Goal: Information Seeking & Learning: Learn about a topic

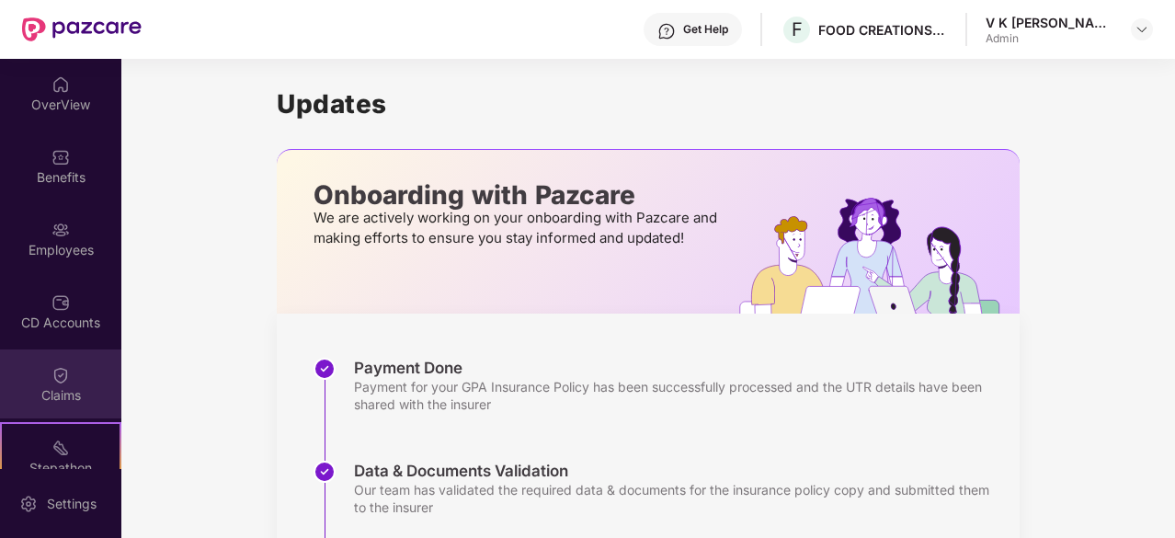
drag, startPoint x: 72, startPoint y: 410, endPoint x: 34, endPoint y: 387, distance: 44.1
click at [34, 387] on div "Claims" at bounding box center [60, 395] width 121 height 18
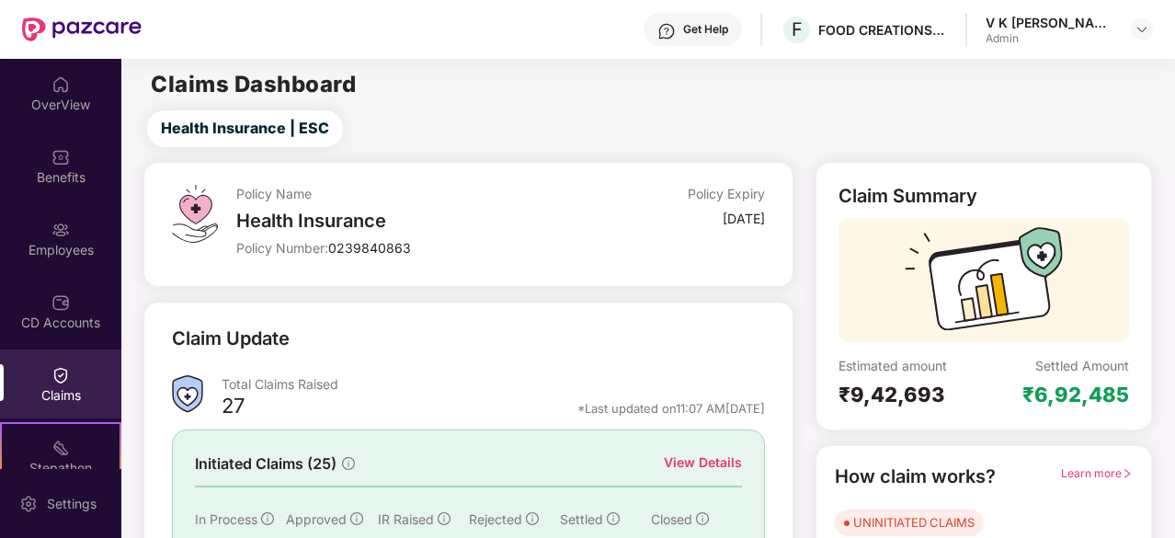
scroll to position [67, 0]
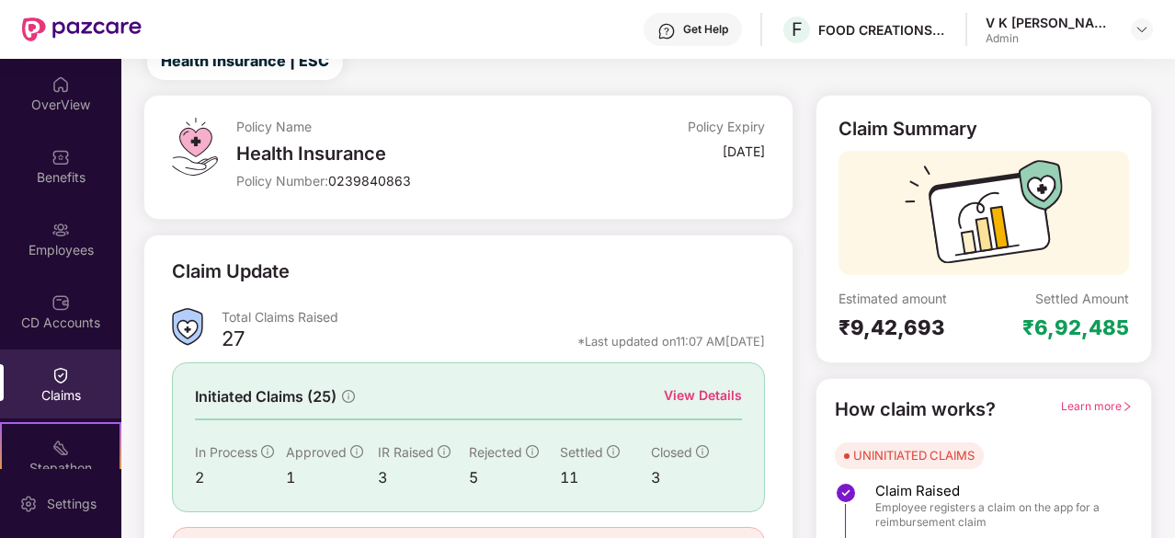
click at [709, 392] on div "View Details" at bounding box center [703, 395] width 78 height 20
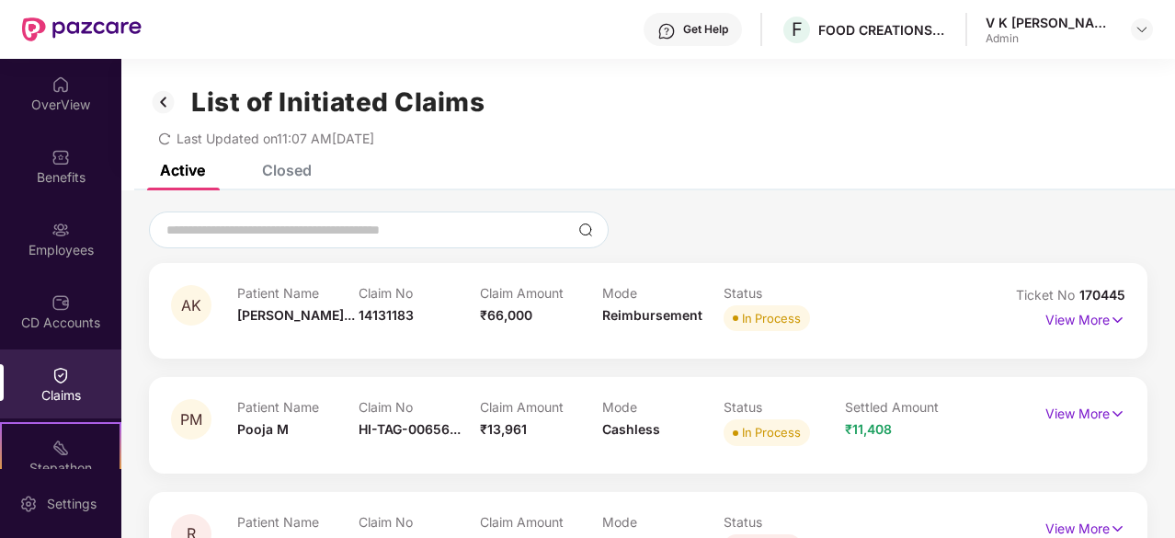
click at [279, 180] on div "Closed" at bounding box center [272, 170] width 77 height 40
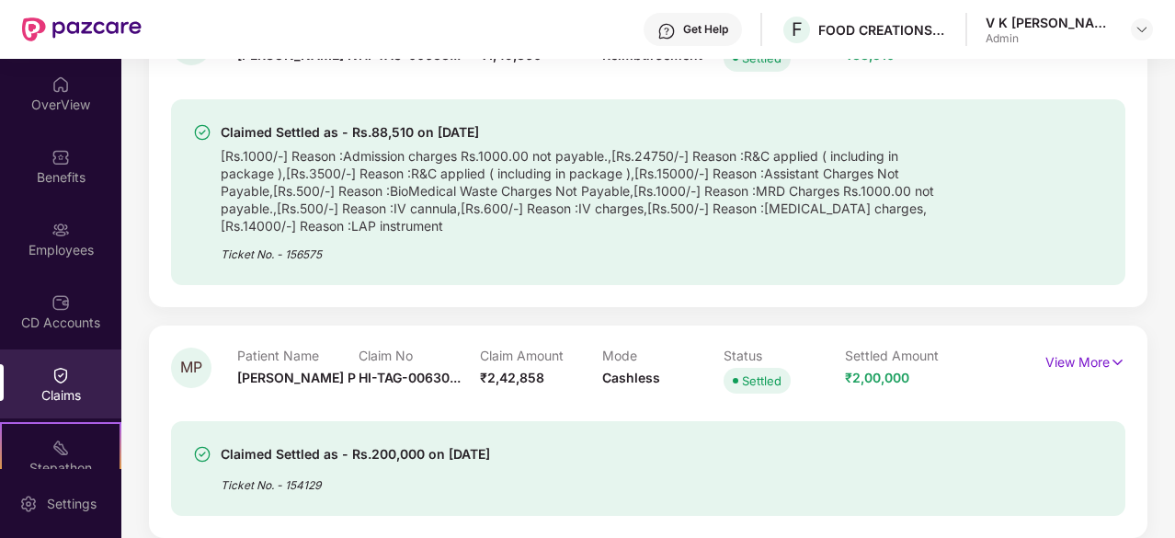
scroll to position [840, 0]
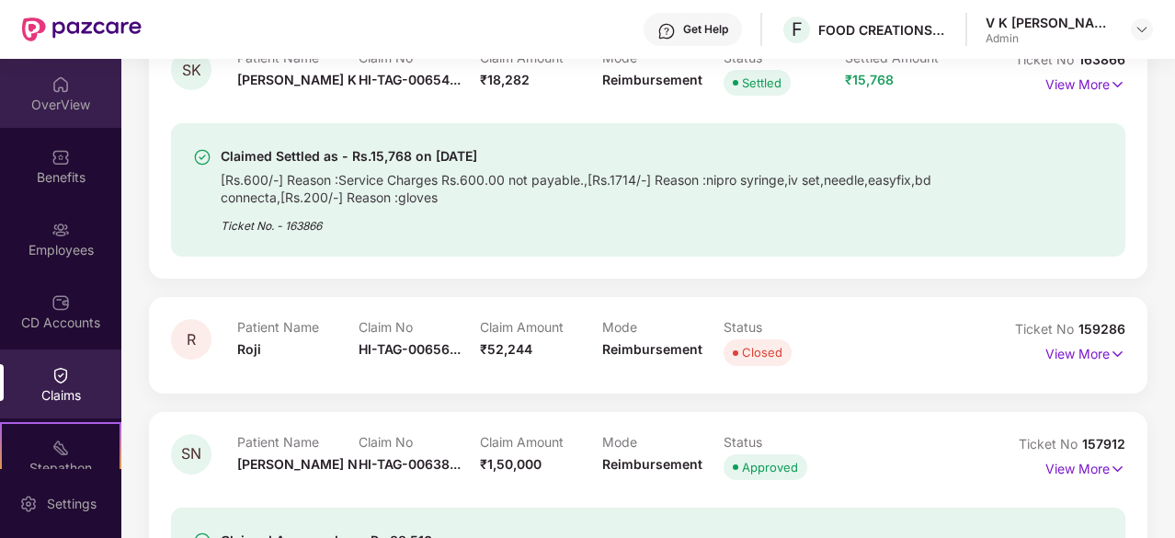
click at [76, 96] on div "OverView" at bounding box center [60, 105] width 121 height 18
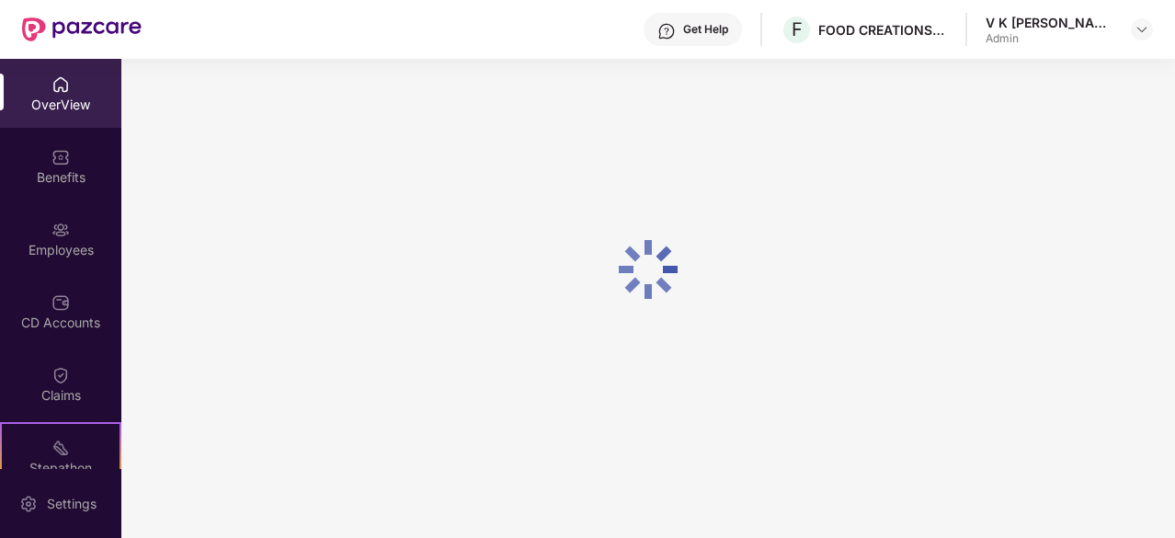
scroll to position [59, 0]
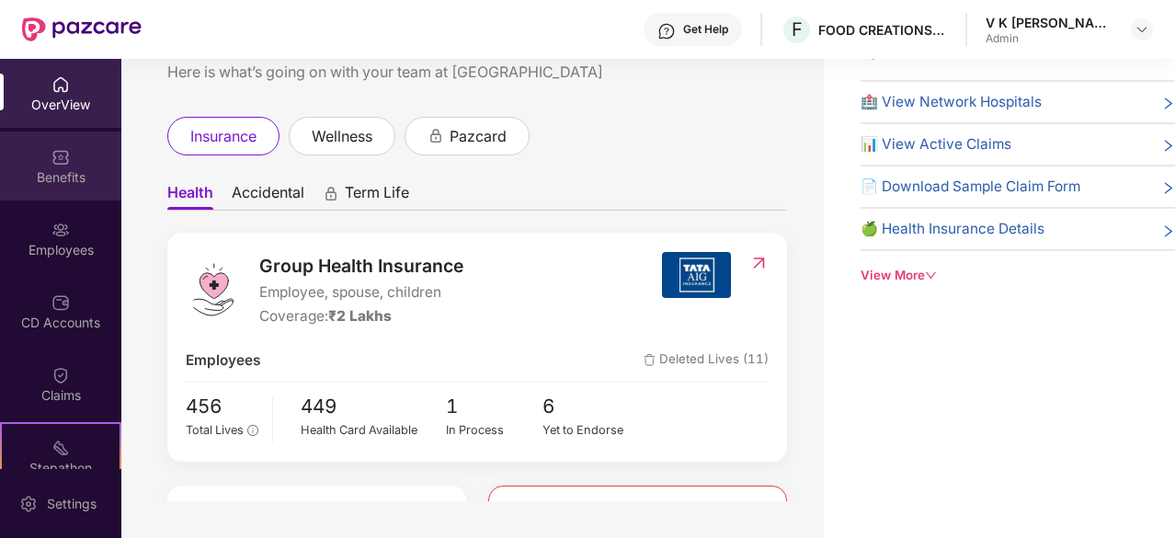
click at [72, 177] on div "Benefits" at bounding box center [60, 177] width 121 height 18
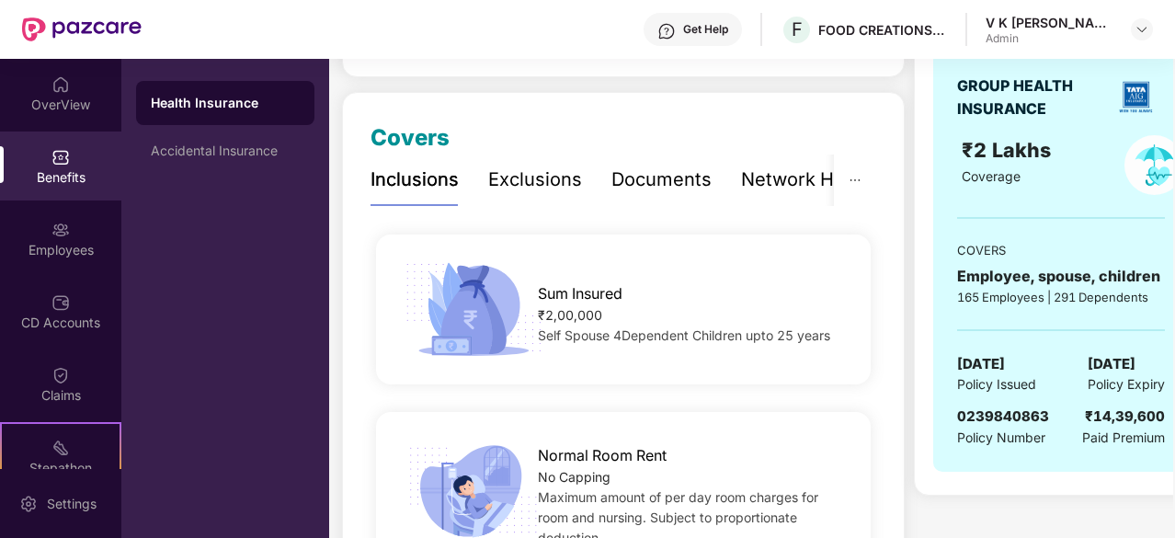
scroll to position [202, 0]
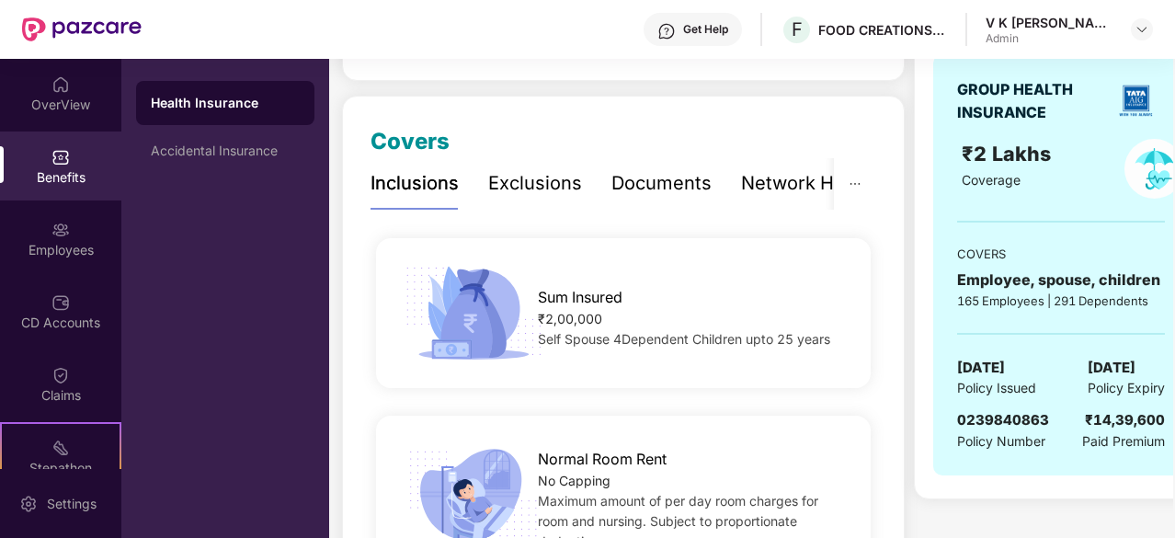
click at [533, 185] on div "Exclusions" at bounding box center [535, 183] width 94 height 28
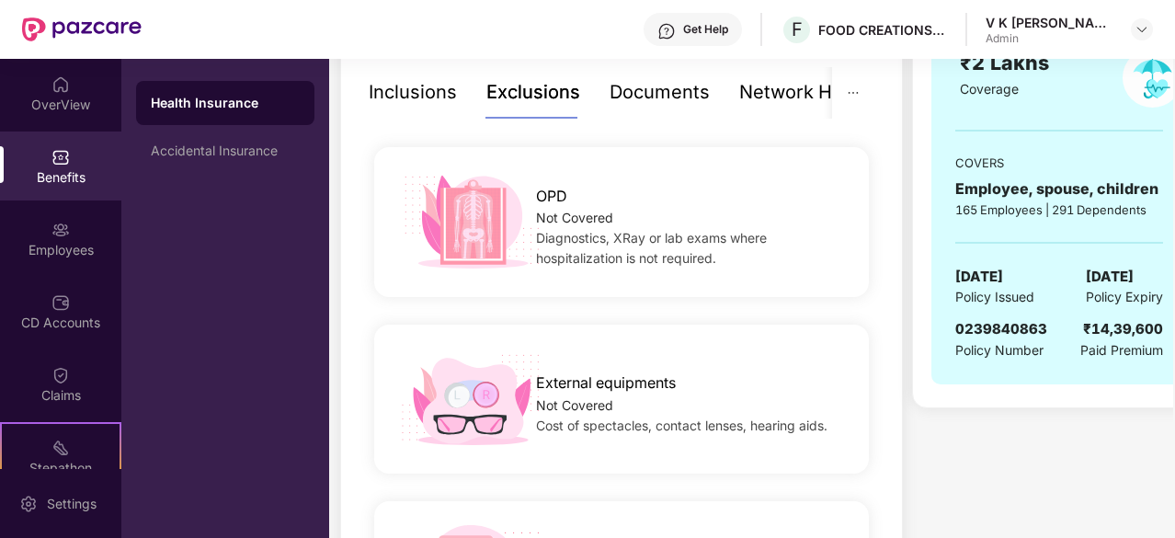
scroll to position [0, 0]
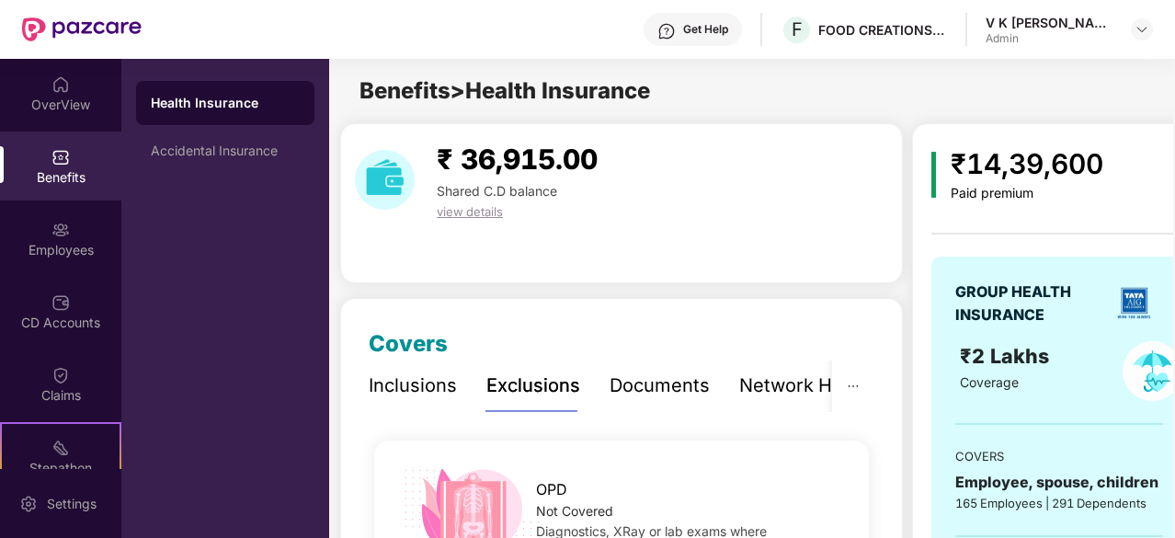
click at [649, 379] on div "Documents" at bounding box center [659, 385] width 100 height 28
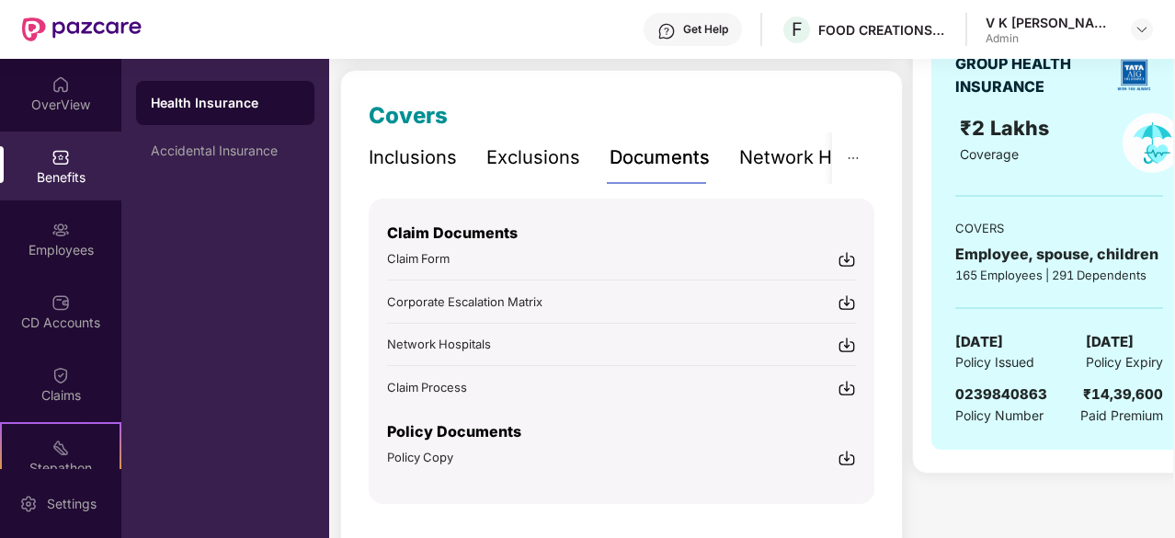
scroll to position [232, 0]
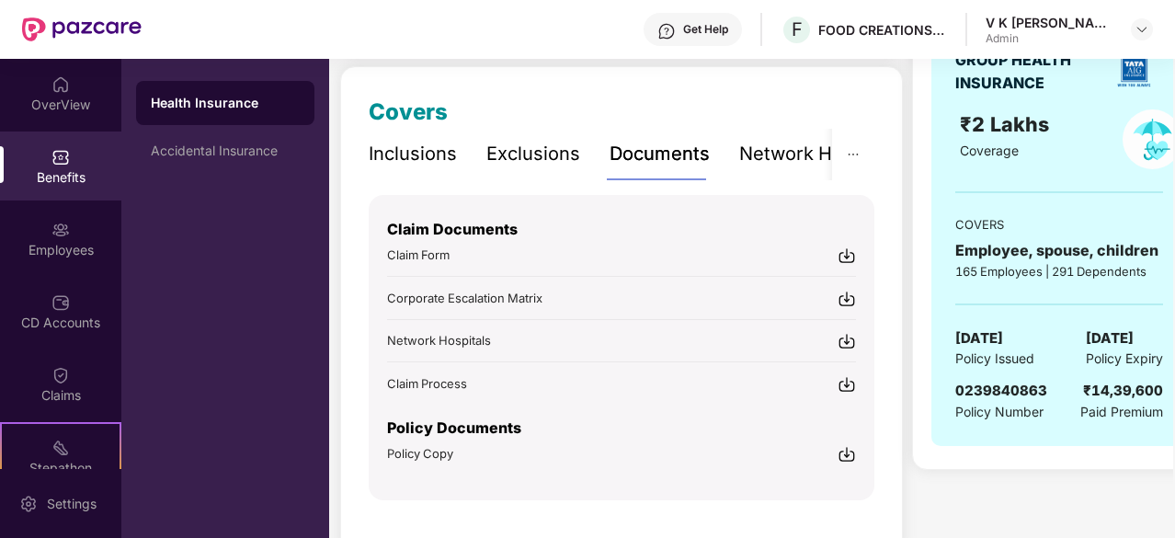
click at [765, 157] on div "Network Hospitals" at bounding box center [819, 154] width 161 height 28
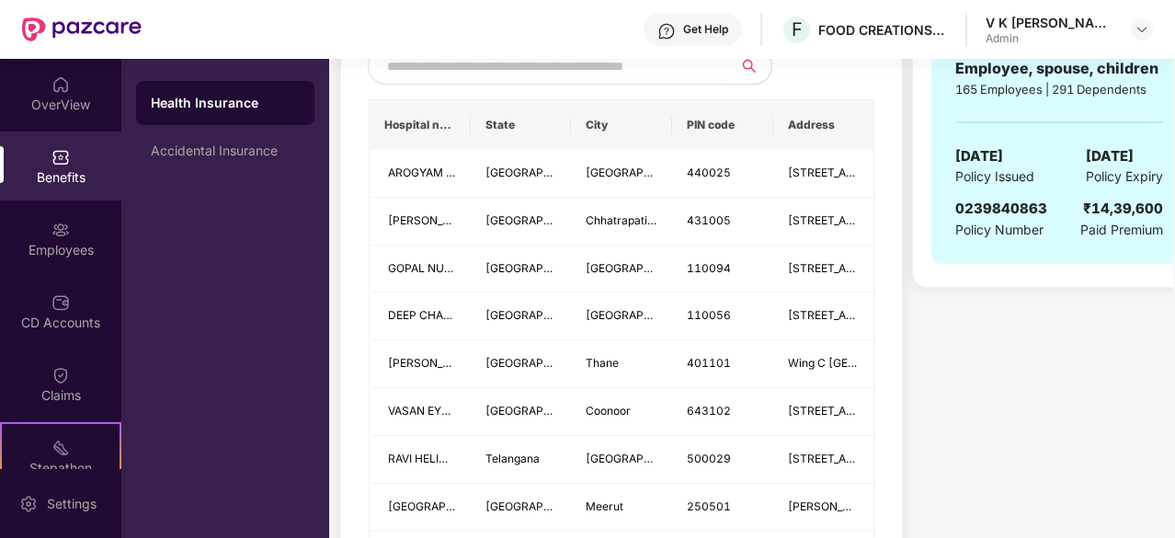
scroll to position [0, 0]
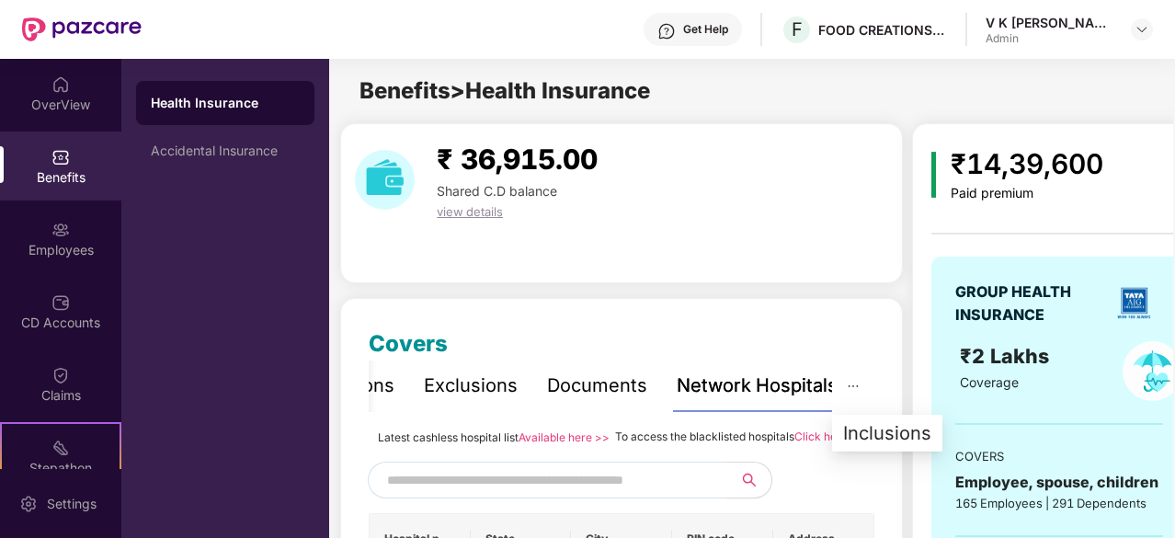
click at [849, 380] on icon "ellipsis" at bounding box center [852, 386] width 13 height 13
click at [853, 392] on button "button" at bounding box center [853, 385] width 42 height 51
click at [853, 384] on icon "ellipsis" at bounding box center [852, 386] width 13 height 13
click at [847, 383] on icon "ellipsis" at bounding box center [852, 386] width 13 height 13
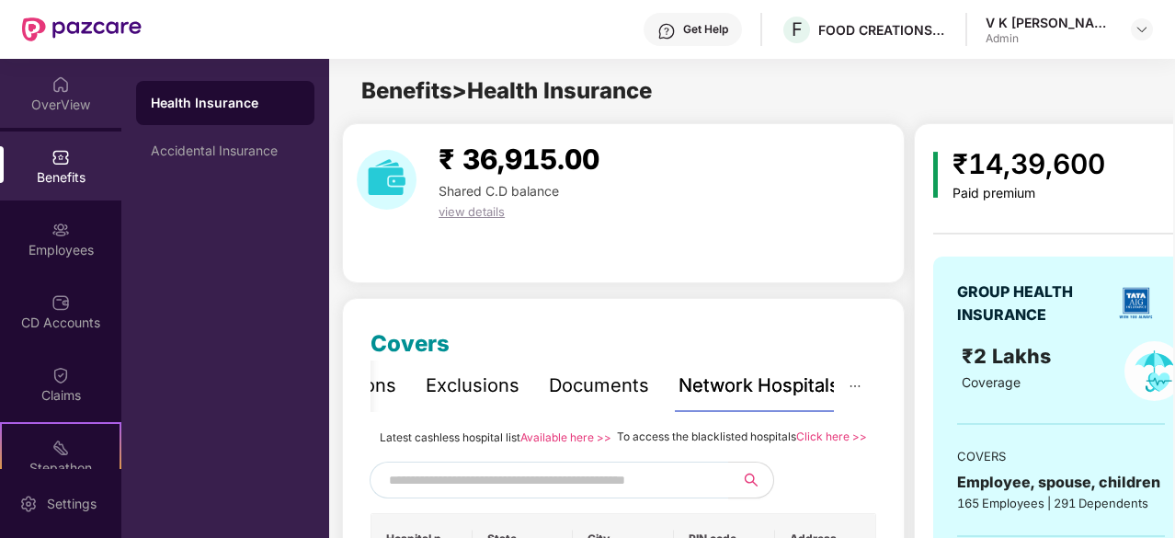
click at [68, 102] on div "OverView" at bounding box center [60, 105] width 121 height 18
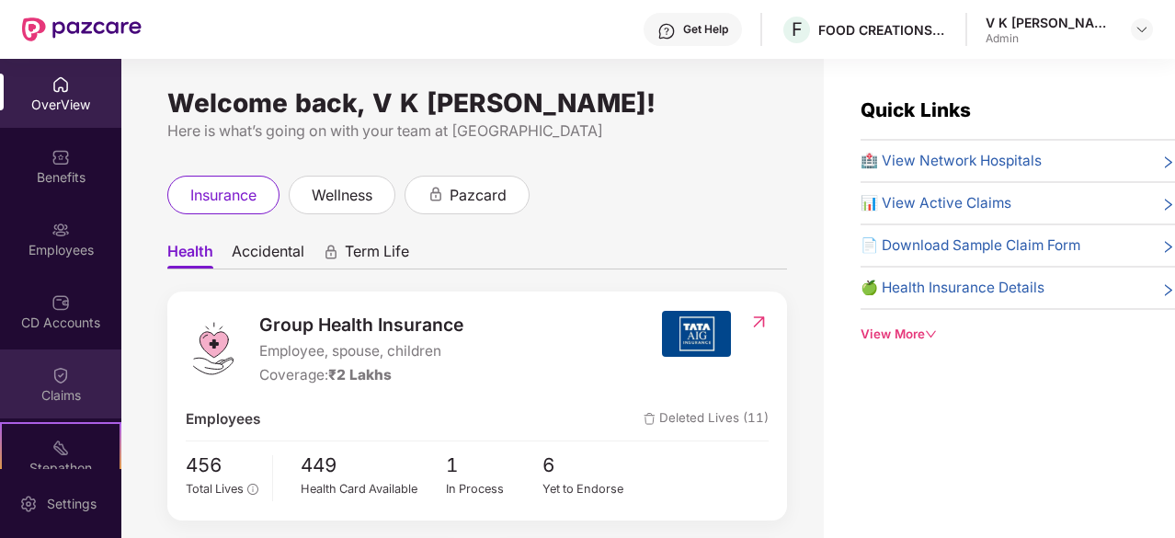
click at [59, 377] on img at bounding box center [60, 375] width 18 height 18
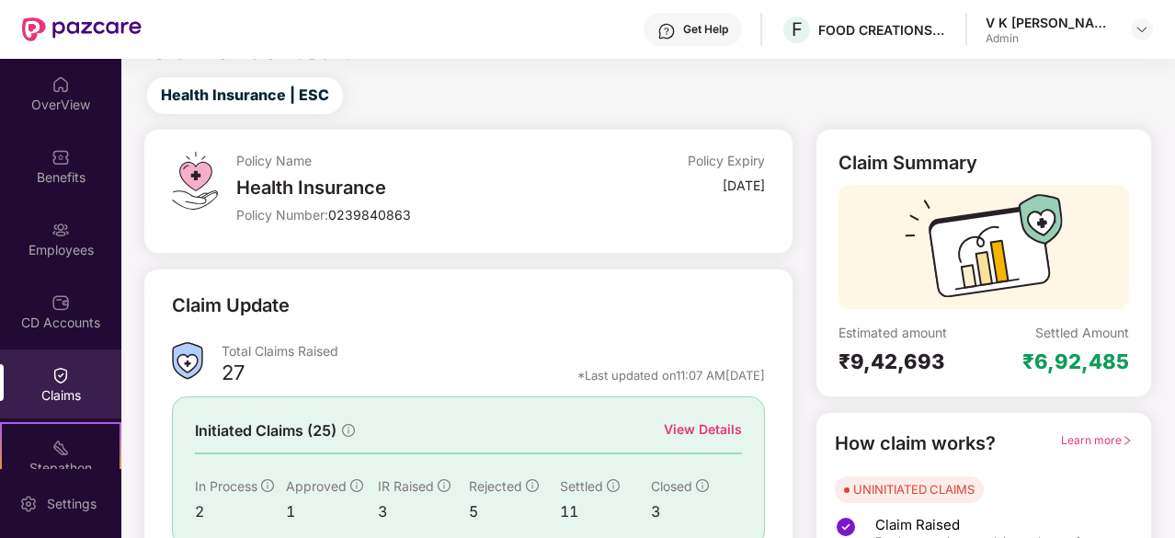
scroll to position [35, 0]
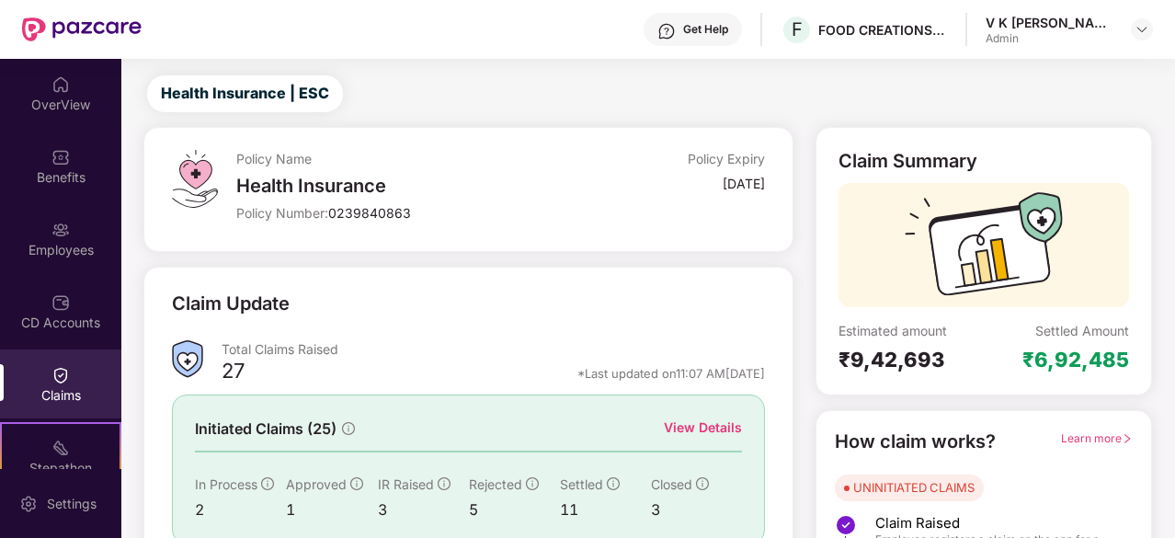
click at [688, 421] on div "View Details" at bounding box center [703, 427] width 78 height 20
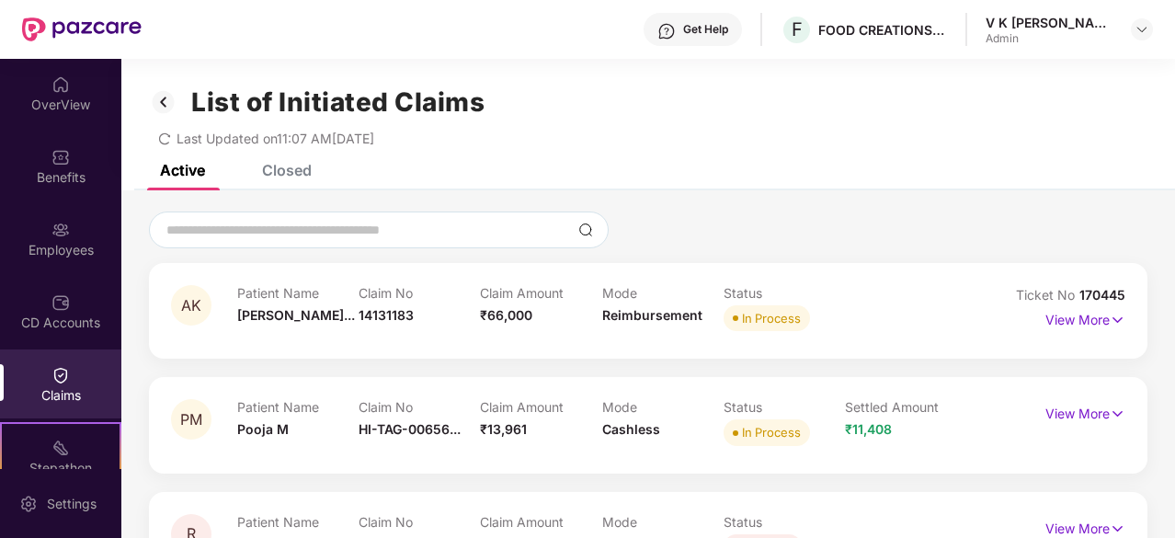
click at [169, 102] on img at bounding box center [163, 101] width 29 height 31
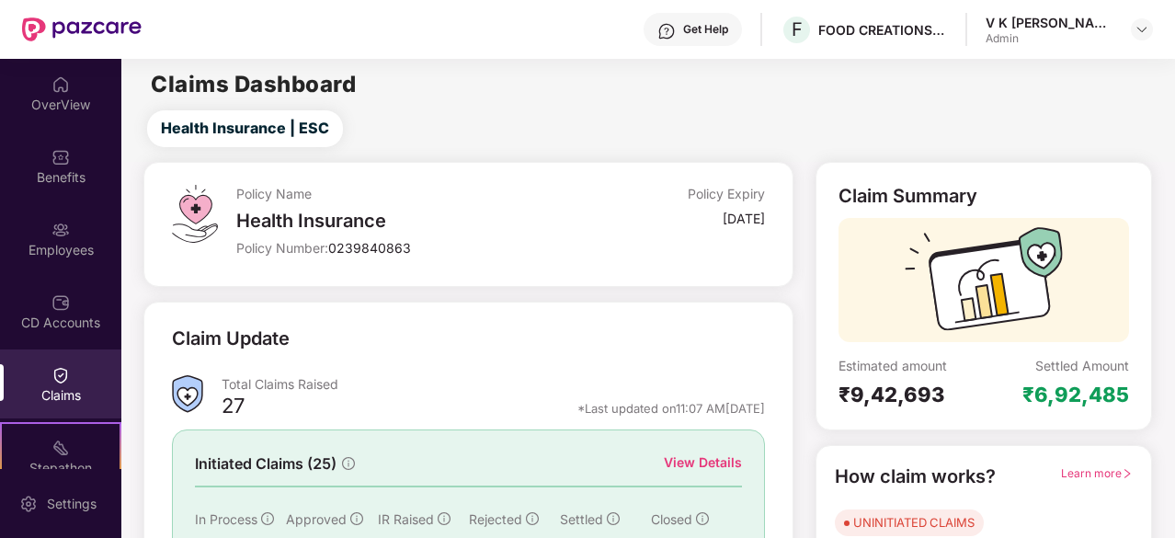
scroll to position [180, 0]
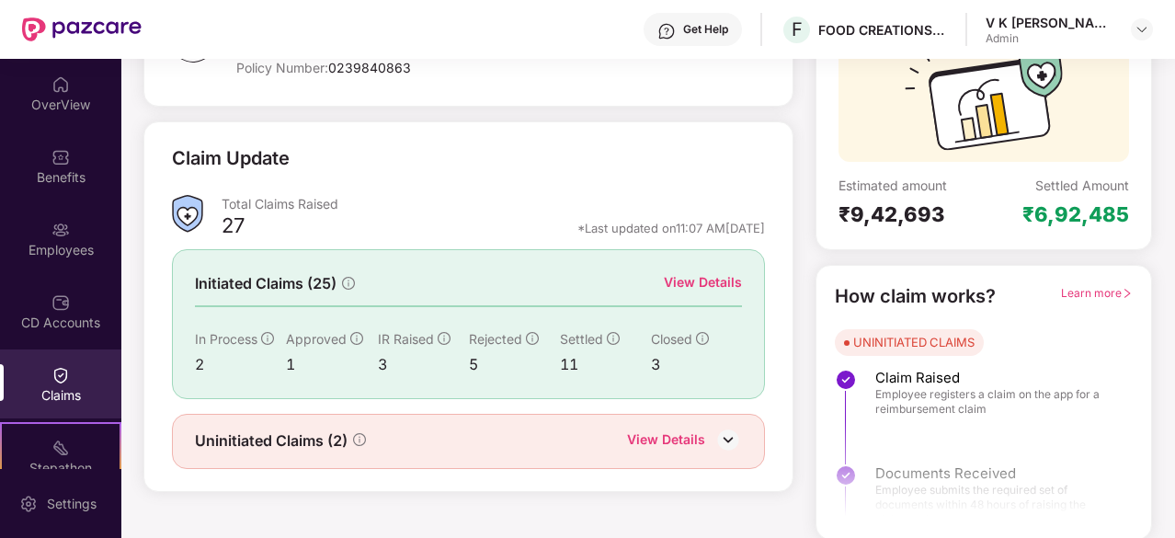
click at [638, 440] on div "View Details" at bounding box center [666, 441] width 78 height 24
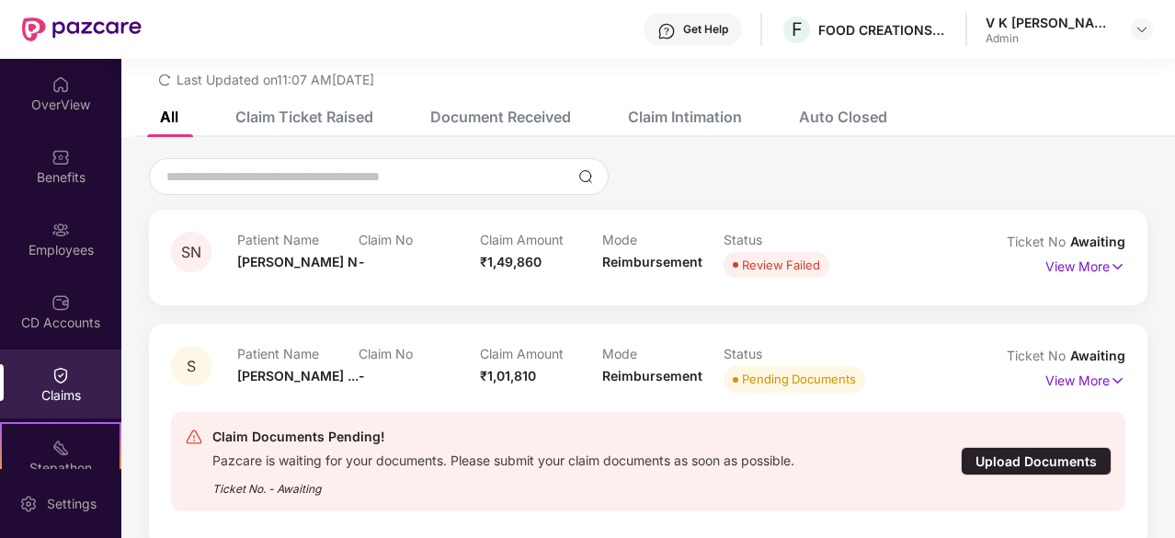
scroll to position [86, 0]
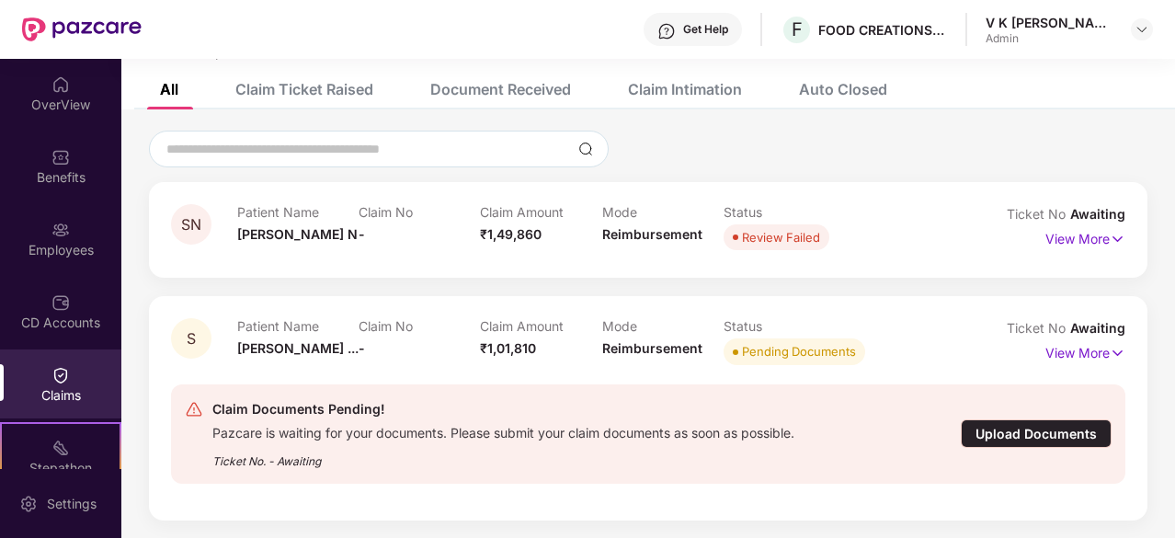
click at [340, 91] on div "Claim Ticket Raised" at bounding box center [304, 89] width 138 height 18
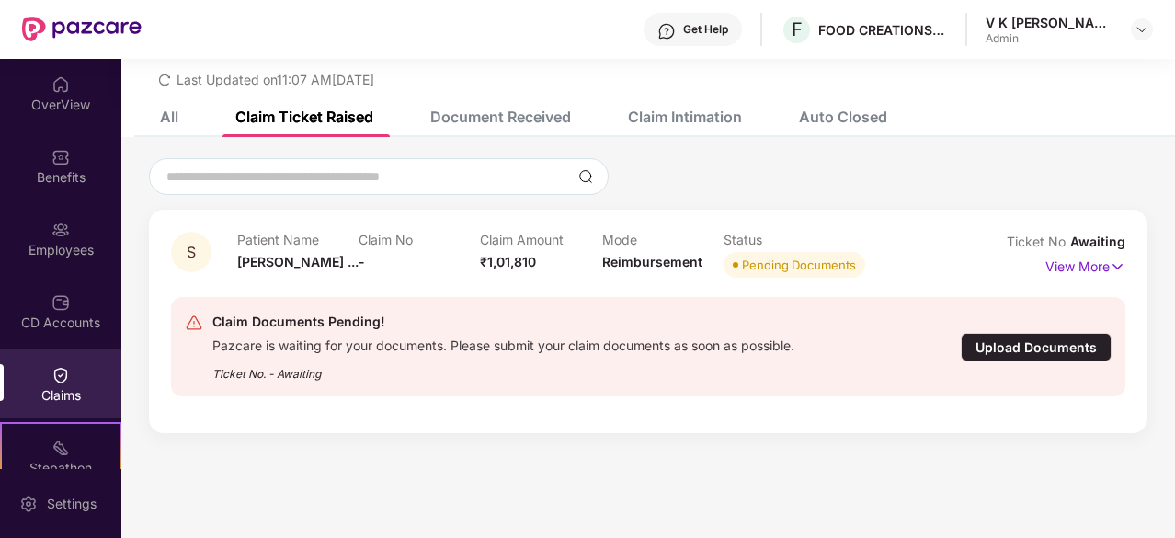
scroll to position [59, 0]
click at [531, 118] on div "Document Received" at bounding box center [500, 117] width 141 height 18
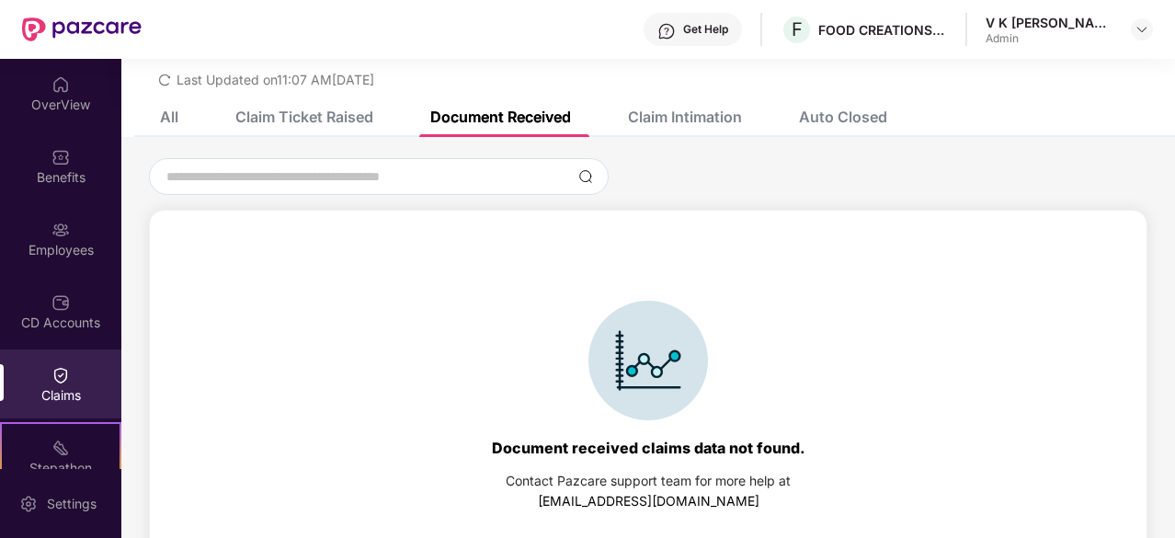
click at [684, 111] on div "Claim Intimation" at bounding box center [685, 117] width 114 height 18
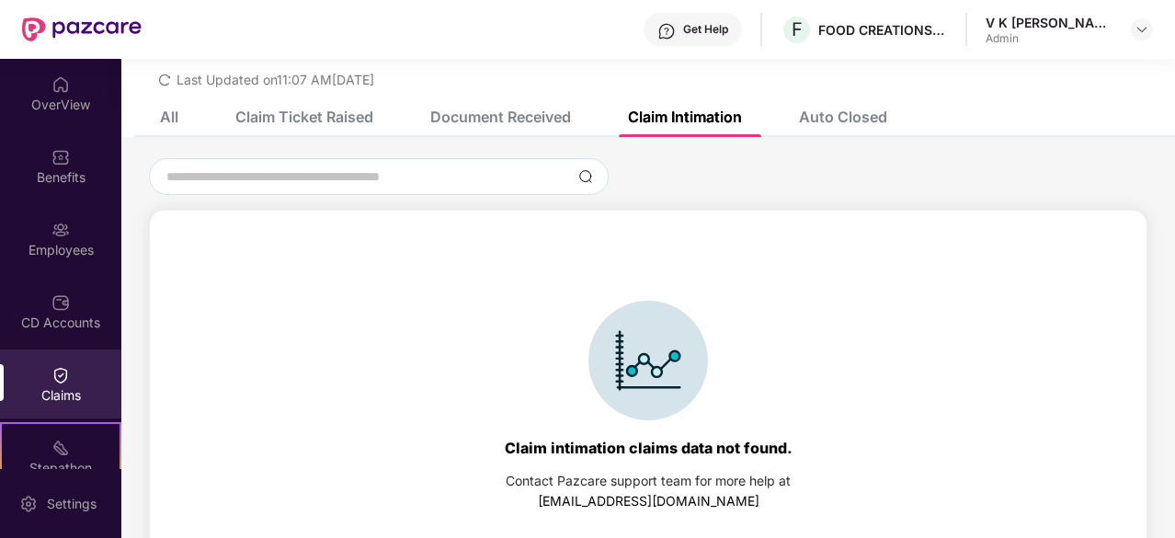
click at [830, 125] on div "Auto Closed" at bounding box center [843, 117] width 88 height 18
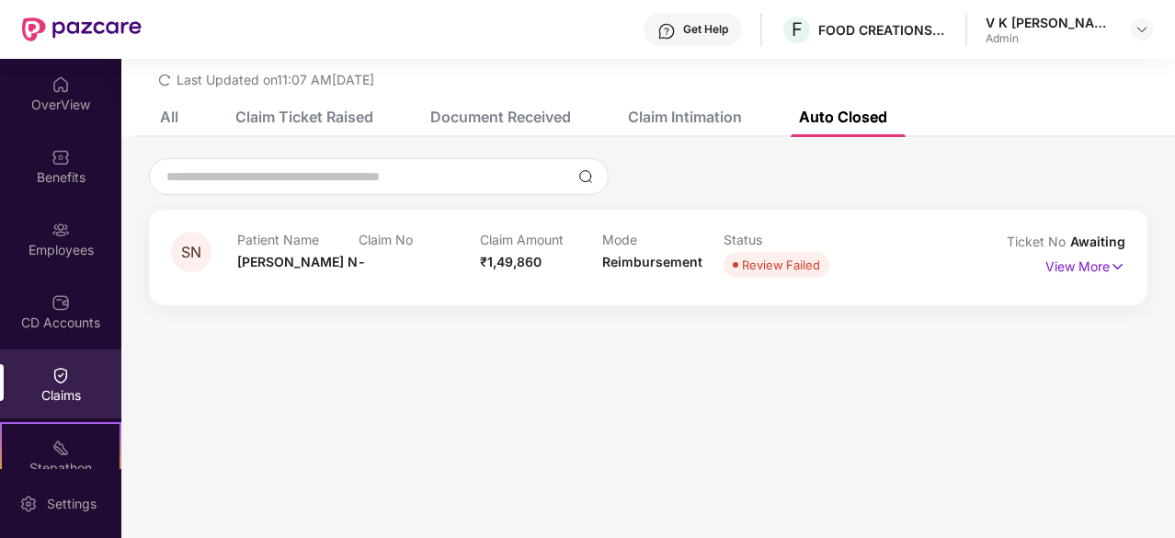
click at [279, 124] on div "Claim Ticket Raised" at bounding box center [304, 117] width 138 height 18
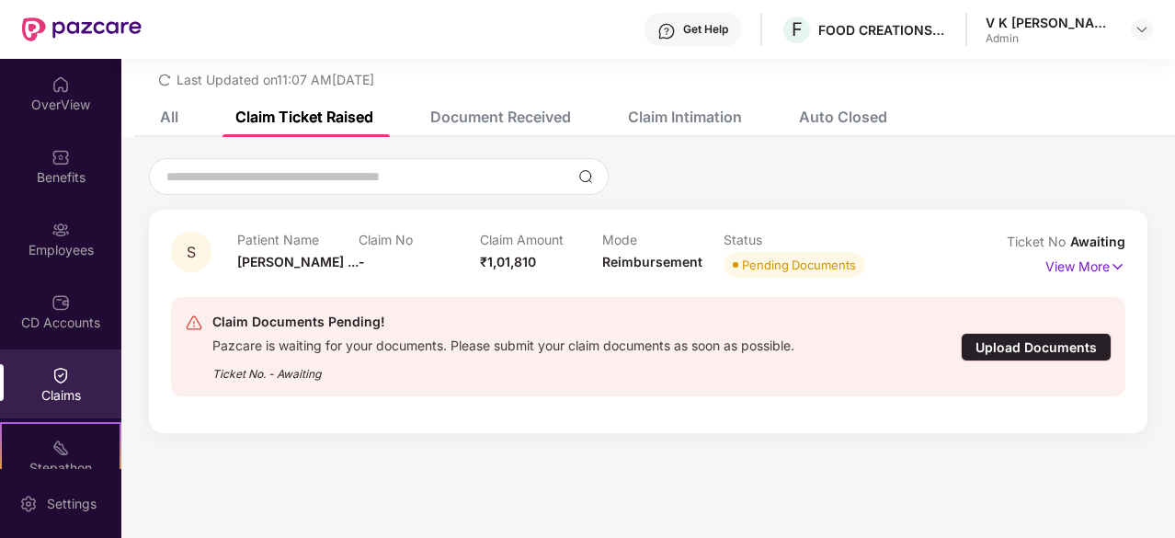
click at [471, 115] on div "Document Received" at bounding box center [500, 117] width 141 height 18
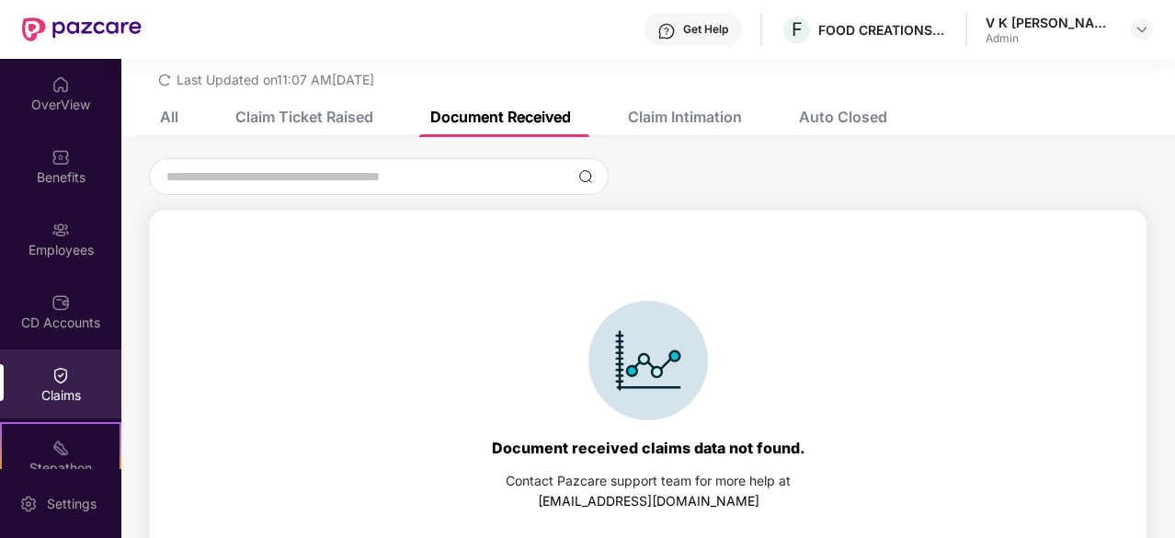
click at [164, 124] on div "All" at bounding box center [169, 117] width 18 height 18
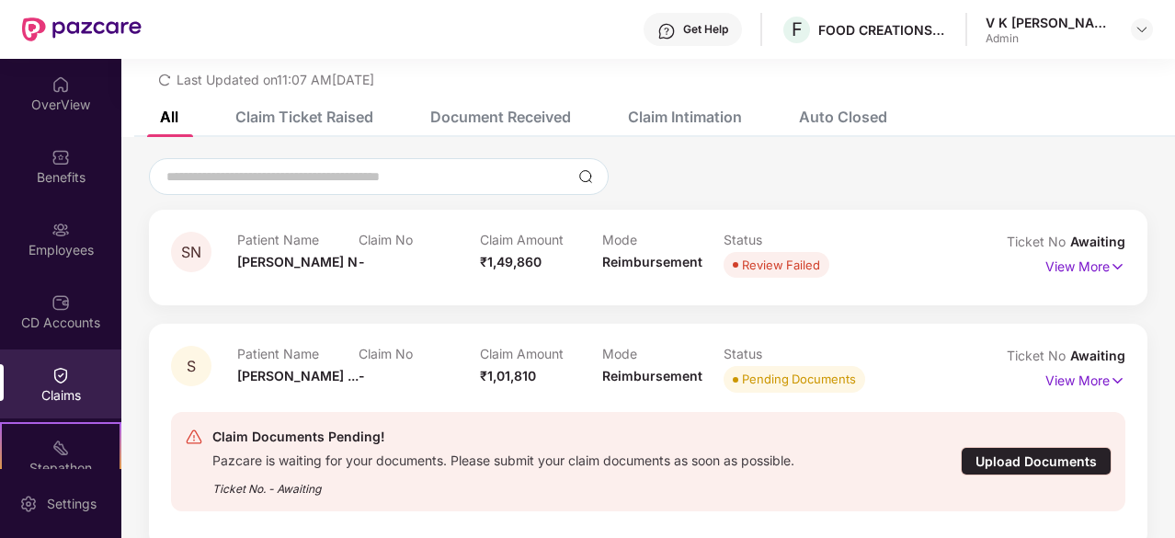
click at [164, 85] on span "redo" at bounding box center [164, 80] width 13 height 16
click at [74, 80] on div "OverView" at bounding box center [60, 93] width 121 height 69
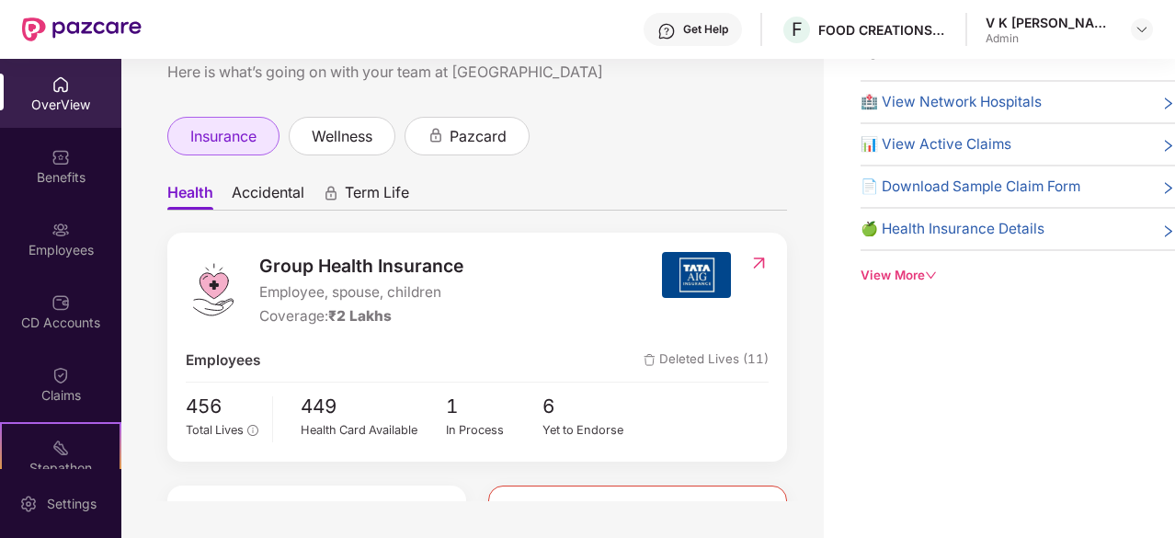
click at [208, 125] on span "insurance" at bounding box center [223, 136] width 66 height 23
click at [404, 263] on span "Group Health Insurance" at bounding box center [361, 266] width 204 height 28
click at [403, 267] on span "Group Health Insurance" at bounding box center [361, 266] width 204 height 28
click at [693, 282] on img at bounding box center [696, 275] width 69 height 46
click at [396, 198] on span "Term Life" at bounding box center [377, 196] width 64 height 27
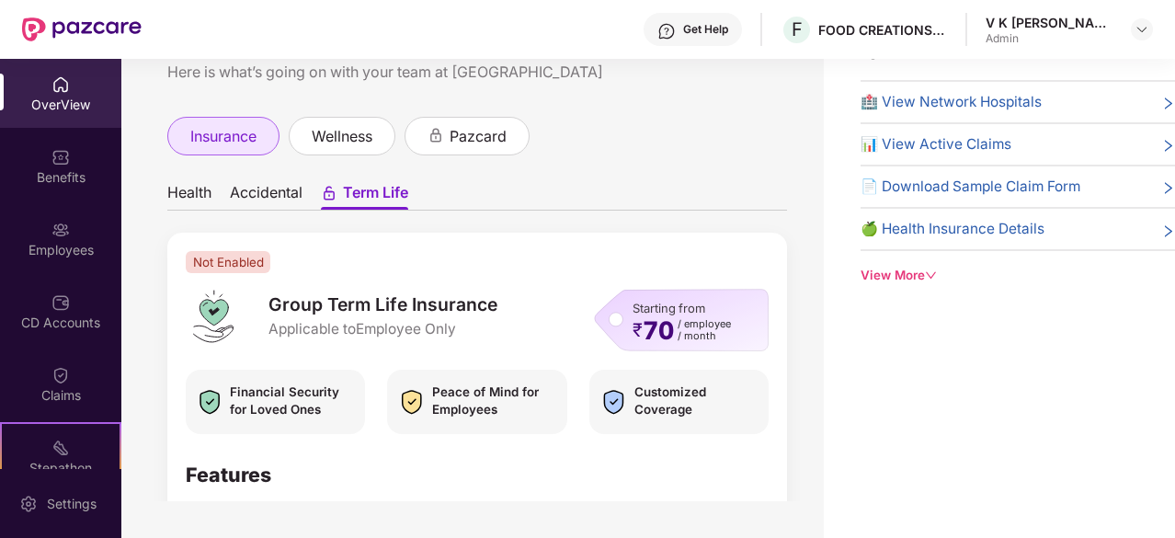
click at [232, 118] on div "insurance" at bounding box center [223, 136] width 112 height 39
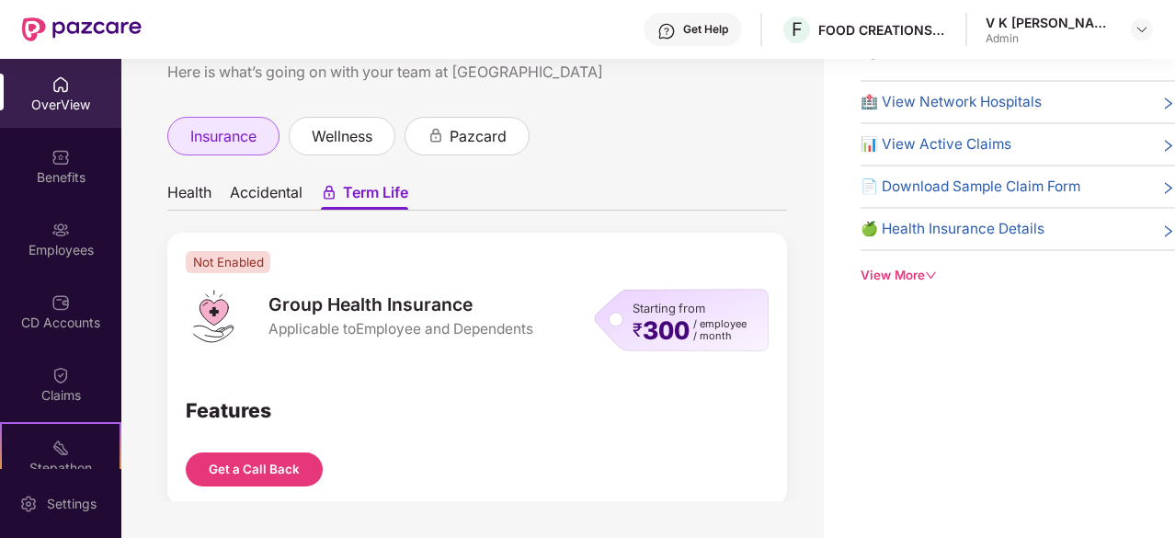
click at [233, 131] on span "insurance" at bounding box center [223, 136] width 66 height 23
click at [362, 310] on span "Group Health Insurance" at bounding box center [400, 304] width 265 height 25
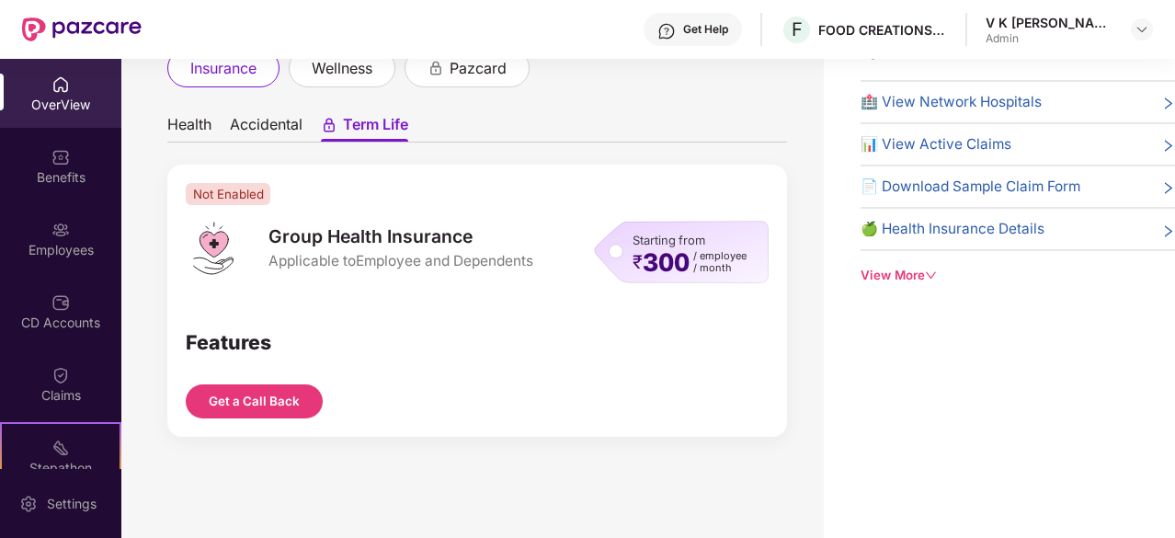
scroll to position [68, 0]
click at [18, 165] on div "Benefits" at bounding box center [60, 165] width 121 height 69
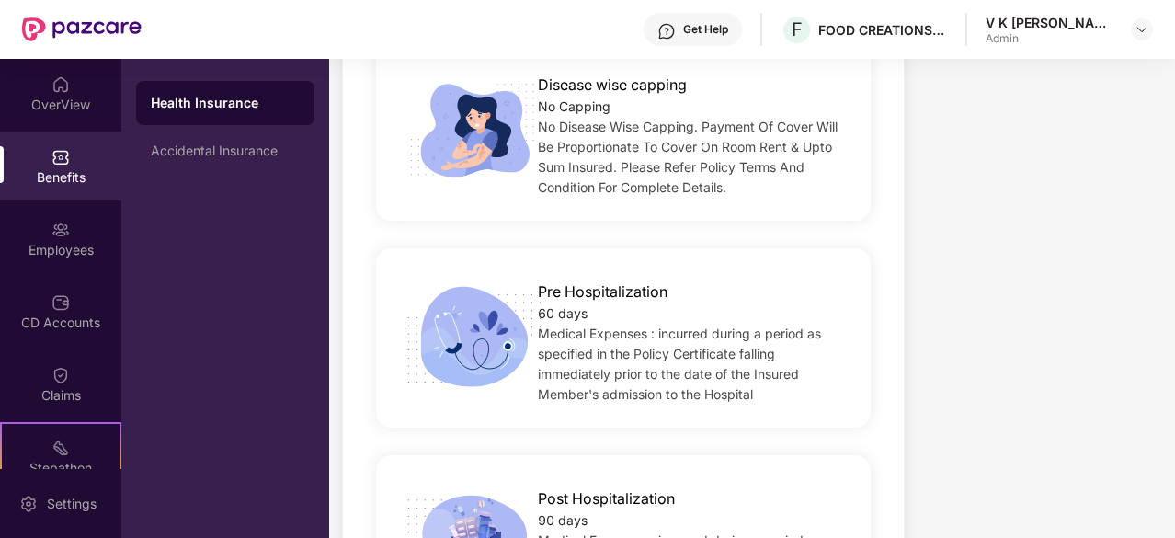
scroll to position [945, 0]
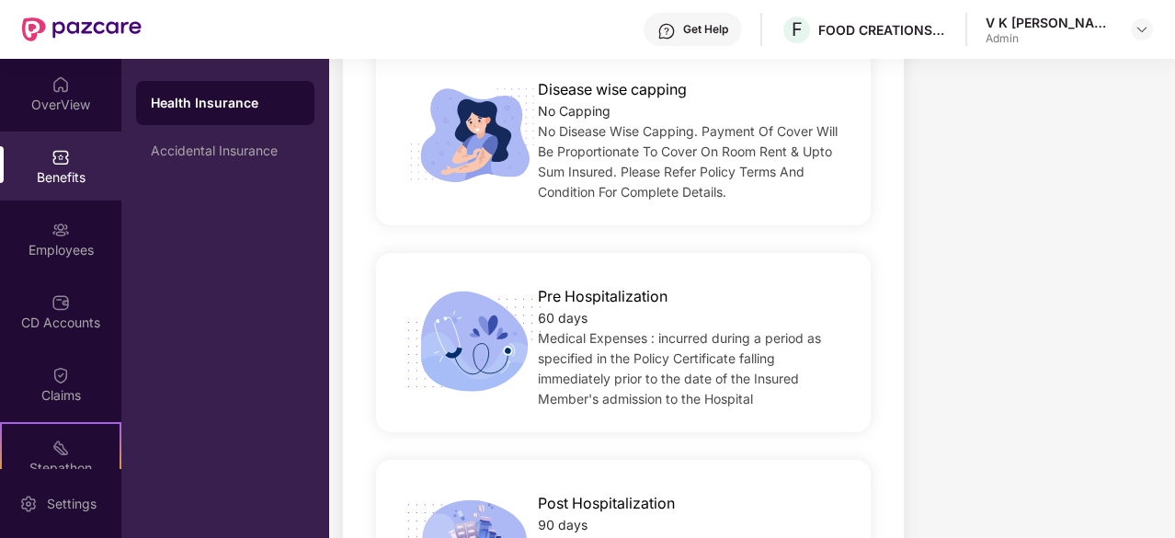
click at [192, 98] on div "Health Insurance" at bounding box center [225, 103] width 149 height 18
click at [64, 108] on div "OverView" at bounding box center [60, 105] width 121 height 18
